Goal: Check status: Check status

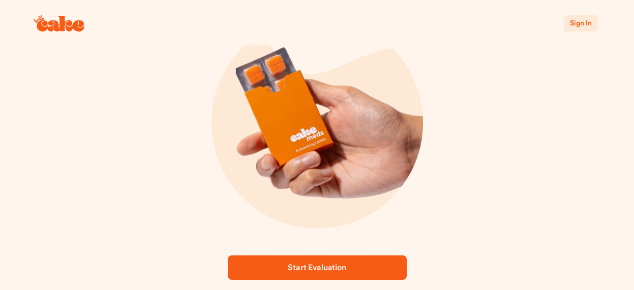
scroll to position [145, 0]
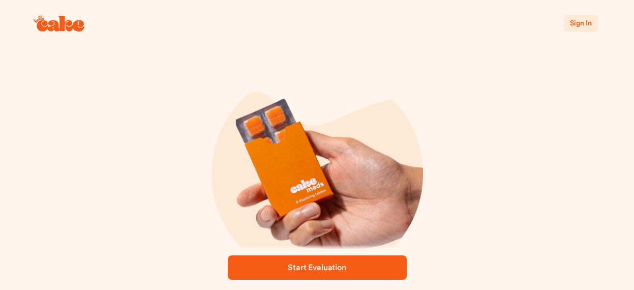
click at [369, 265] on span "Start Evaluation" at bounding box center [317, 267] width 146 height 12
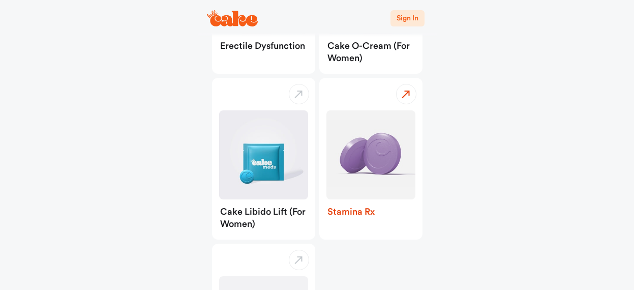
scroll to position [203, 0]
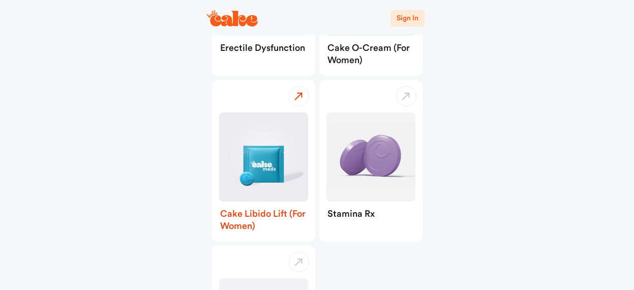
click at [272, 214] on div "Cake Libido Lift (for Women)" at bounding box center [263, 221] width 103 height 40
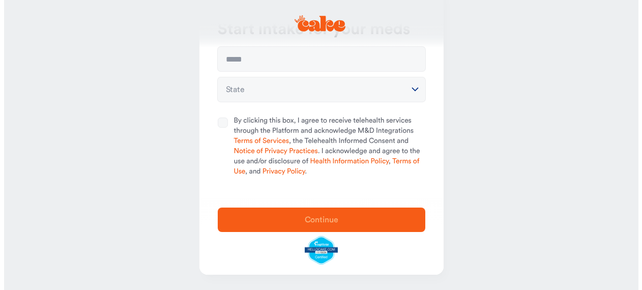
scroll to position [27, 0]
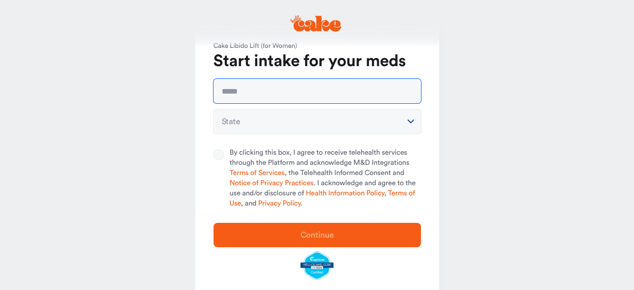
click at [272, 97] on input "text" at bounding box center [317, 91] width 207 height 24
type input "**********"
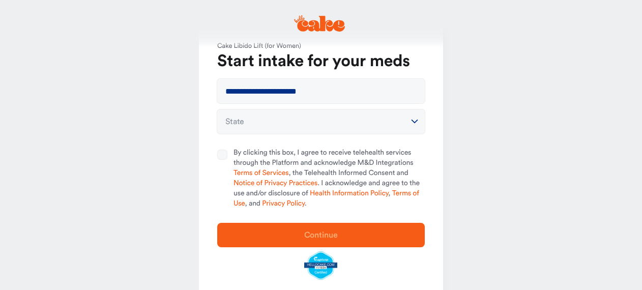
click at [267, 125] on html "**********" at bounding box center [321, 147] width 642 height 349
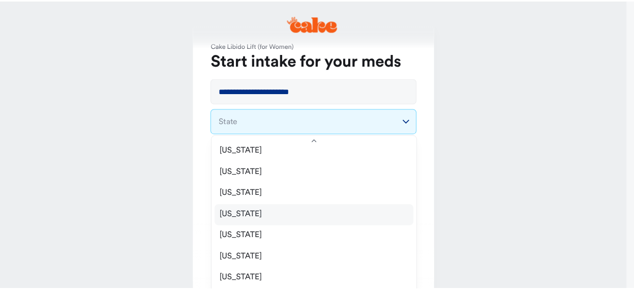
scroll to position [225, 0]
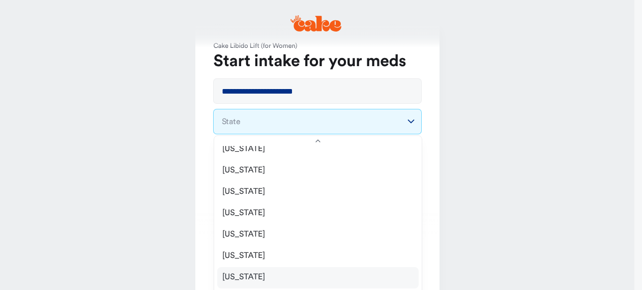
select select "**"
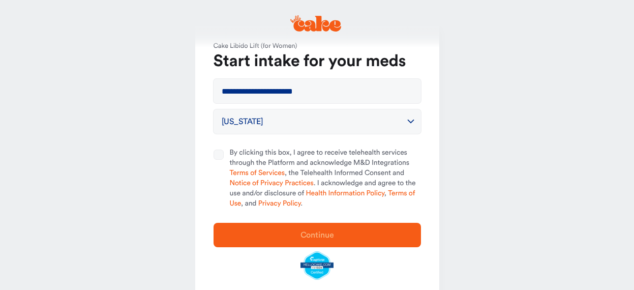
click at [532, 214] on main "**********" at bounding box center [317, 147] width 634 height 349
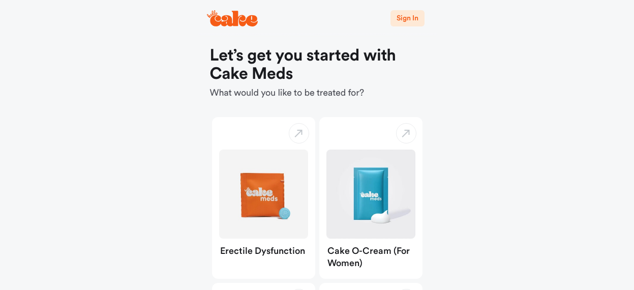
scroll to position [203, 0]
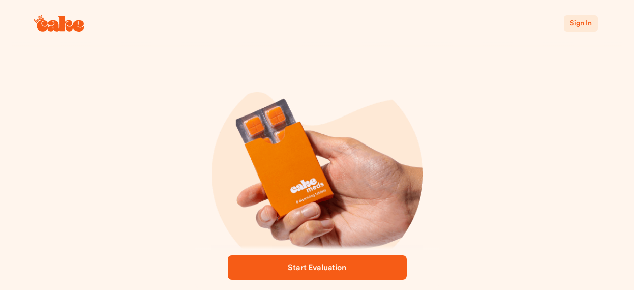
click at [576, 29] on button "Sign In" at bounding box center [581, 23] width 34 height 16
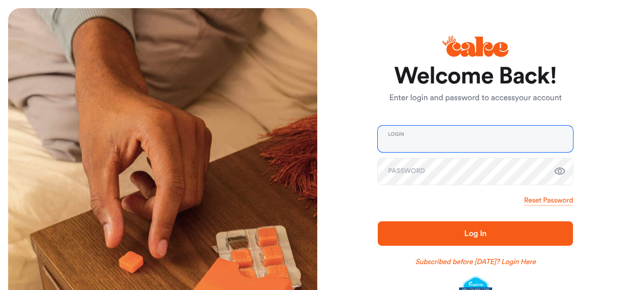
type input "**********"
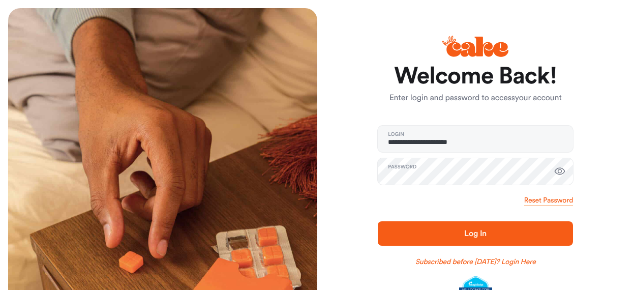
click at [526, 231] on span "Log In" at bounding box center [475, 233] width 163 height 12
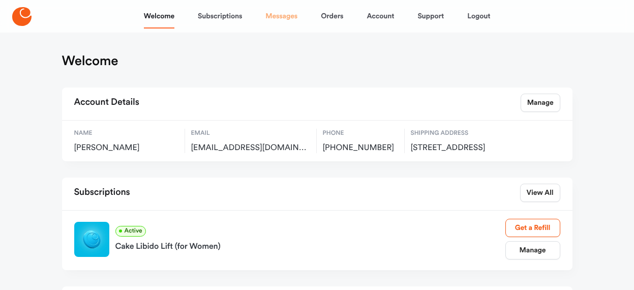
click at [291, 18] on link "Messages" at bounding box center [281, 16] width 32 height 24
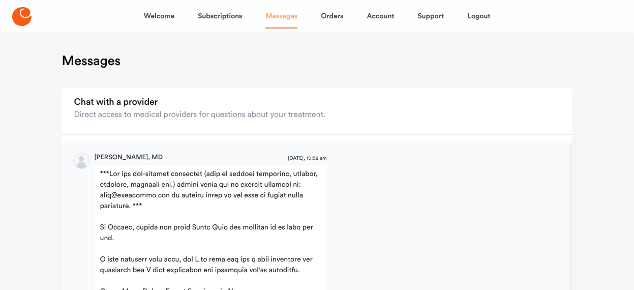
scroll to position [849, 0]
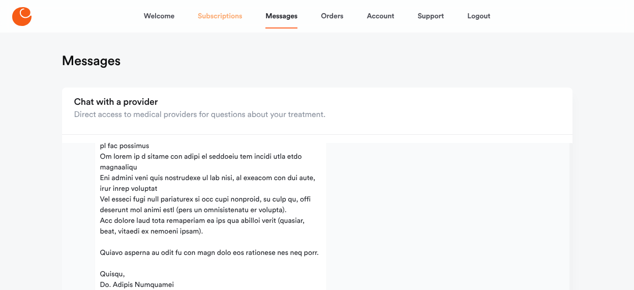
click at [222, 12] on link "Subscriptions" at bounding box center [220, 16] width 44 height 24
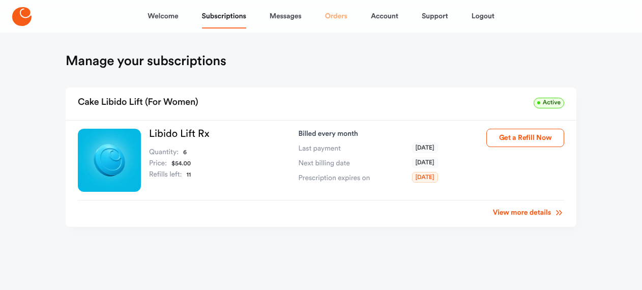
click at [325, 16] on link "Orders" at bounding box center [336, 16] width 22 height 24
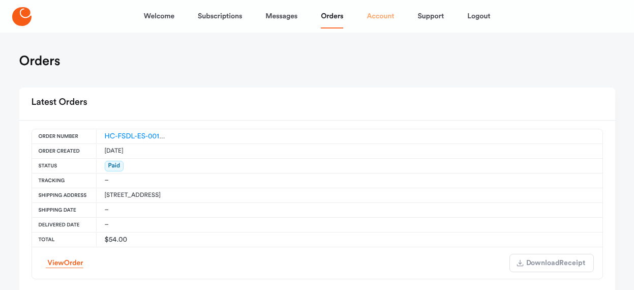
click at [382, 12] on link "Account" at bounding box center [380, 16] width 27 height 24
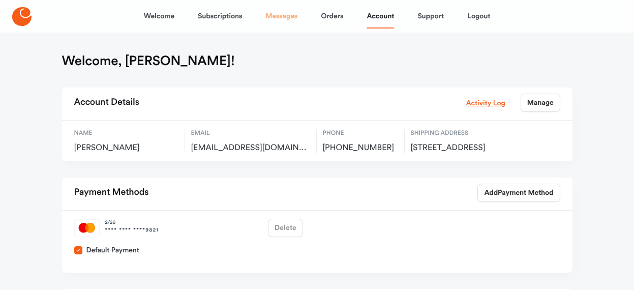
click at [276, 16] on link "Messages" at bounding box center [281, 16] width 32 height 24
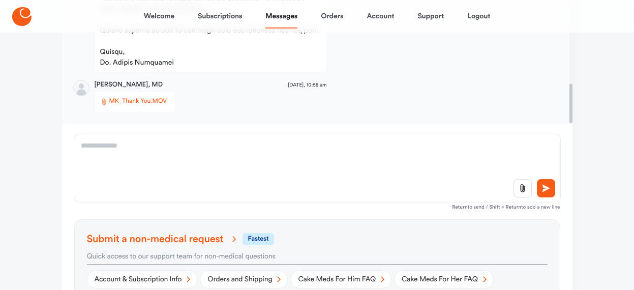
scroll to position [849, 0]
click at [146, 101] on span "MK_Thank You.MOV" at bounding box center [138, 102] width 58 height 10
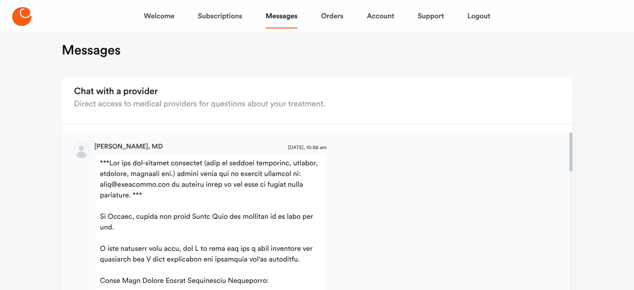
scroll to position [0, 0]
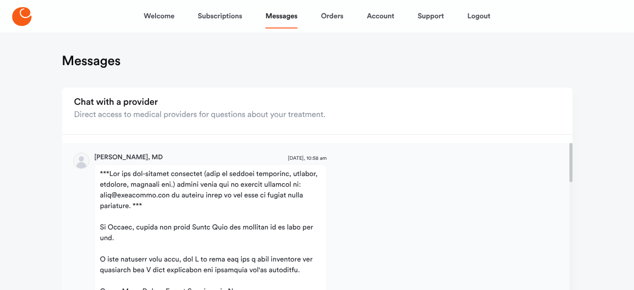
click at [180, 123] on h2 "Chat with a provider Direct access to medical providers for questions about you…" at bounding box center [200, 109] width 252 height 31
click at [197, 111] on div "Direct access to medical providers for questions about your treatment." at bounding box center [200, 115] width 252 height 12
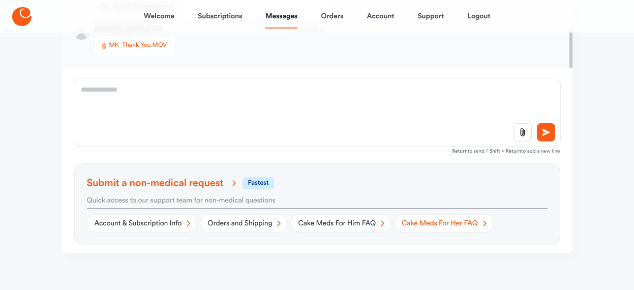
scroll to position [282, 0]
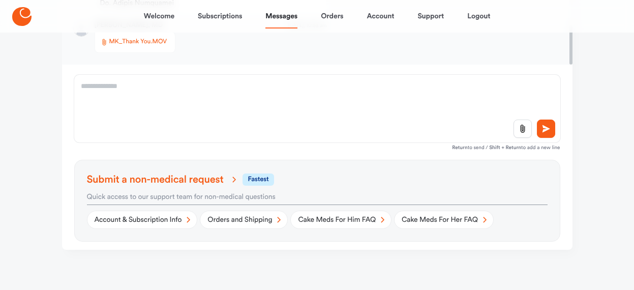
click at [262, 182] on span "fastest" at bounding box center [257, 179] width 31 height 12
click at [550, 127] on icon at bounding box center [546, 128] width 10 height 9
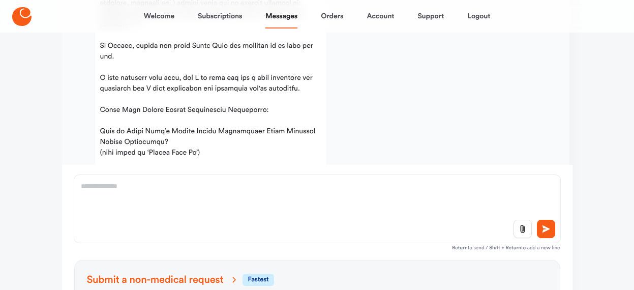
scroll to position [40, 0]
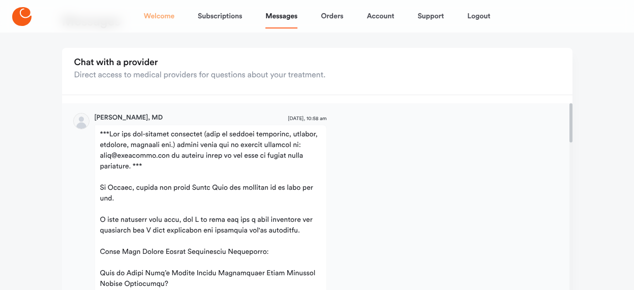
click at [163, 19] on link "Welcome" at bounding box center [159, 16] width 31 height 24
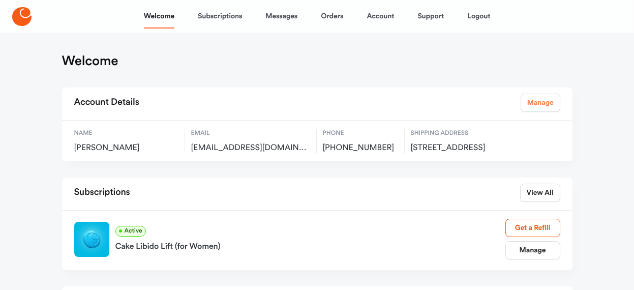
click at [538, 105] on link "Manage" at bounding box center [541, 103] width 40 height 18
select select "**"
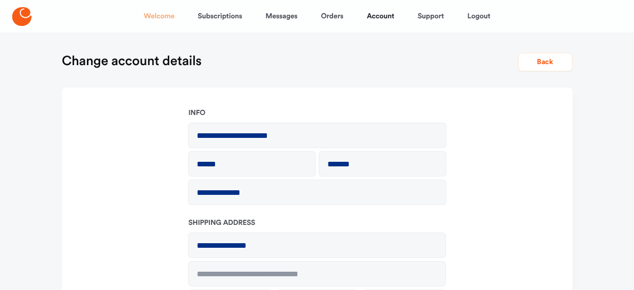
click at [169, 15] on link "Welcome" at bounding box center [159, 16] width 31 height 24
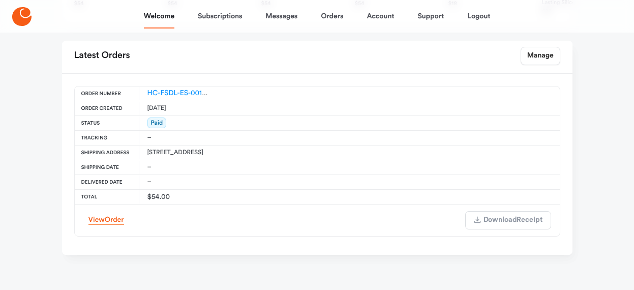
scroll to position [399, 0]
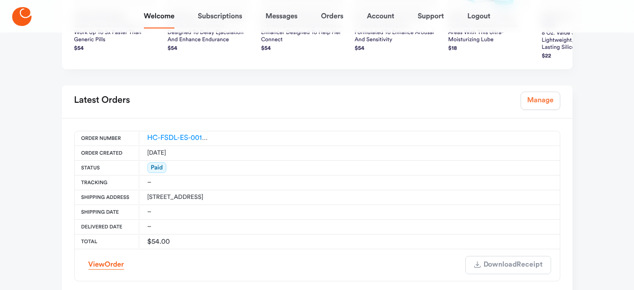
click at [533, 107] on link "Manage" at bounding box center [541, 101] width 40 height 18
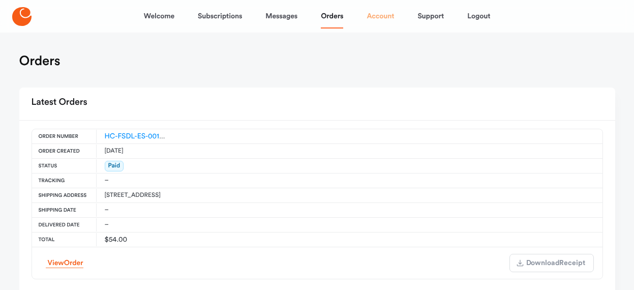
click at [384, 18] on link "Account" at bounding box center [380, 16] width 27 height 24
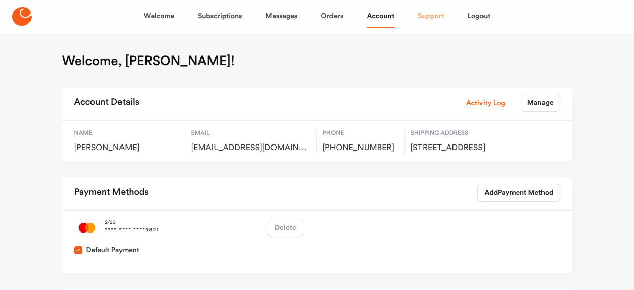
click at [433, 14] on link "Support" at bounding box center [430, 16] width 26 height 24
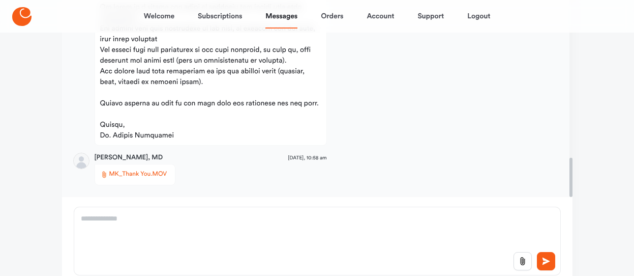
scroll to position [296, 0]
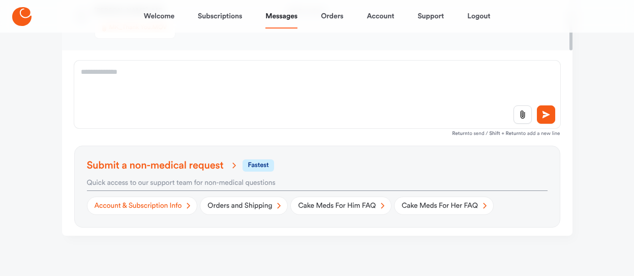
click at [122, 205] on link "Account & Subscription Info" at bounding box center [142, 205] width 111 height 18
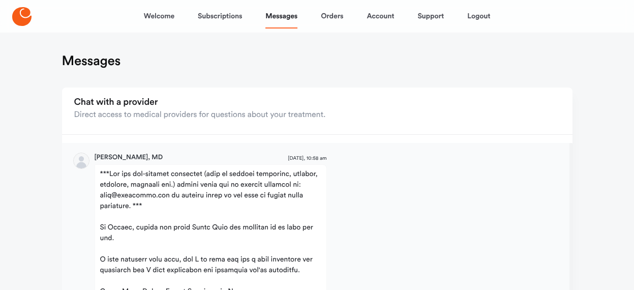
scroll to position [849, 0]
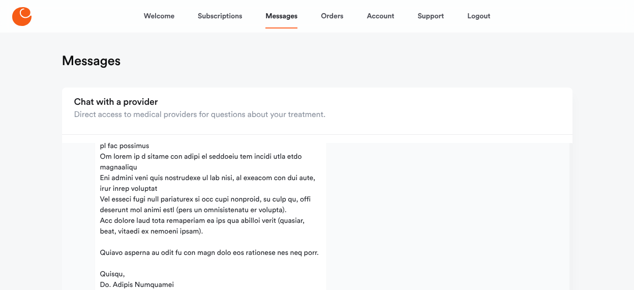
click at [196, 113] on div "Direct access to medical providers for questions about your treatment." at bounding box center [200, 115] width 252 height 12
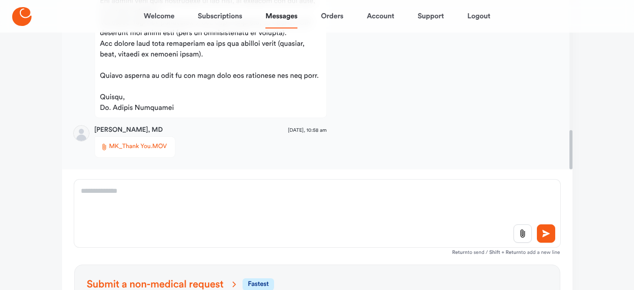
scroll to position [456, 0]
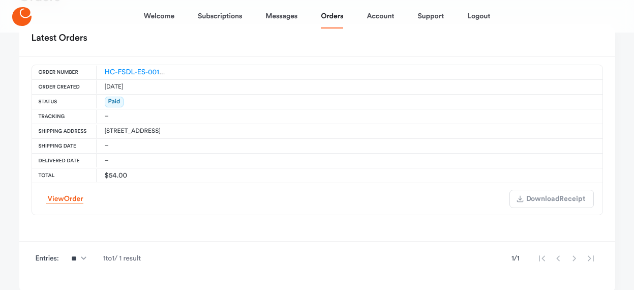
scroll to position [105, 0]
